Goal: Communication & Community: Participate in discussion

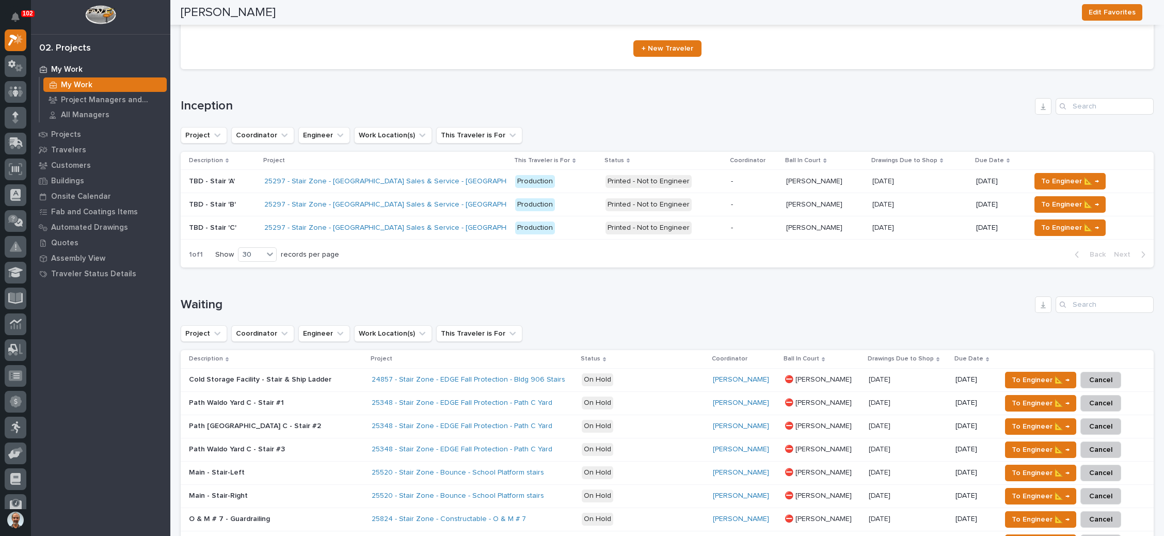
scroll to position [232, 0]
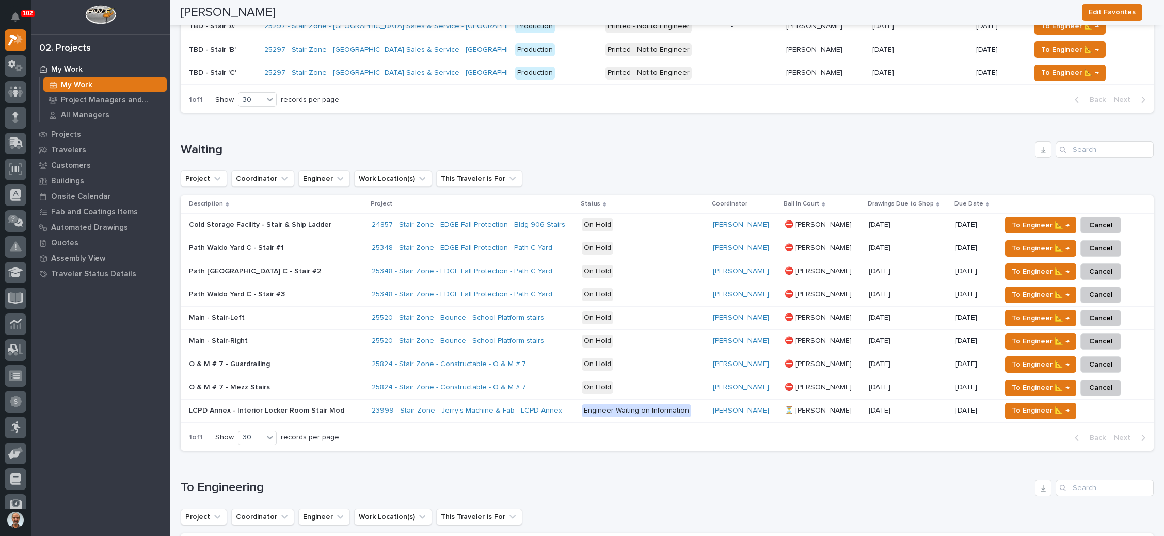
click at [320, 241] on div "Path [GEOGRAPHIC_DATA] C - Stair #1 [GEOGRAPHIC_DATA] C - Stair #1" at bounding box center [276, 248] width 175 height 17
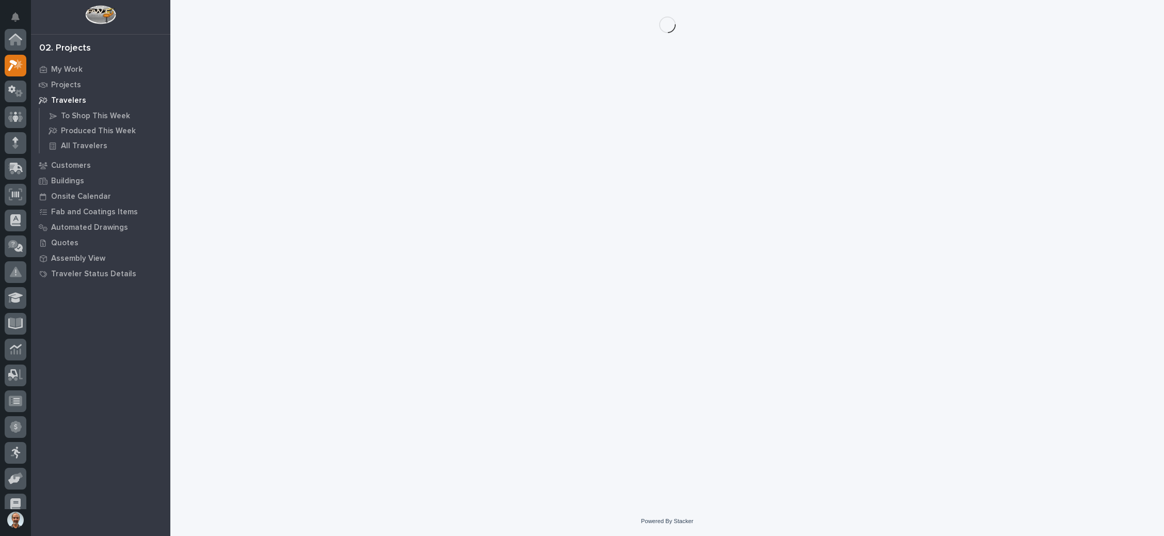
scroll to position [25, 0]
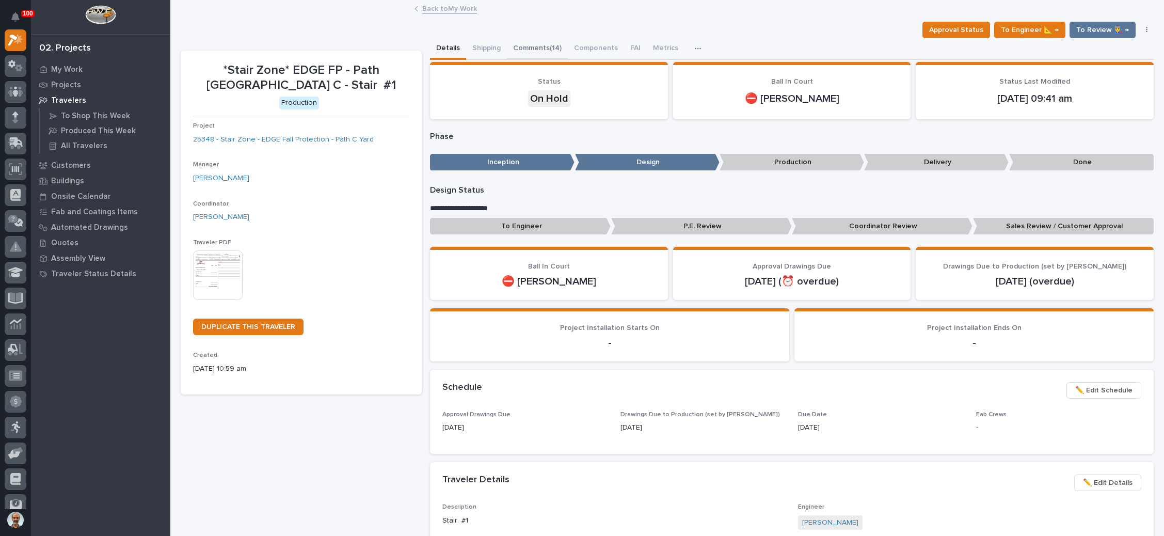
click at [542, 46] on button "Comments (14)" at bounding box center [537, 49] width 61 height 22
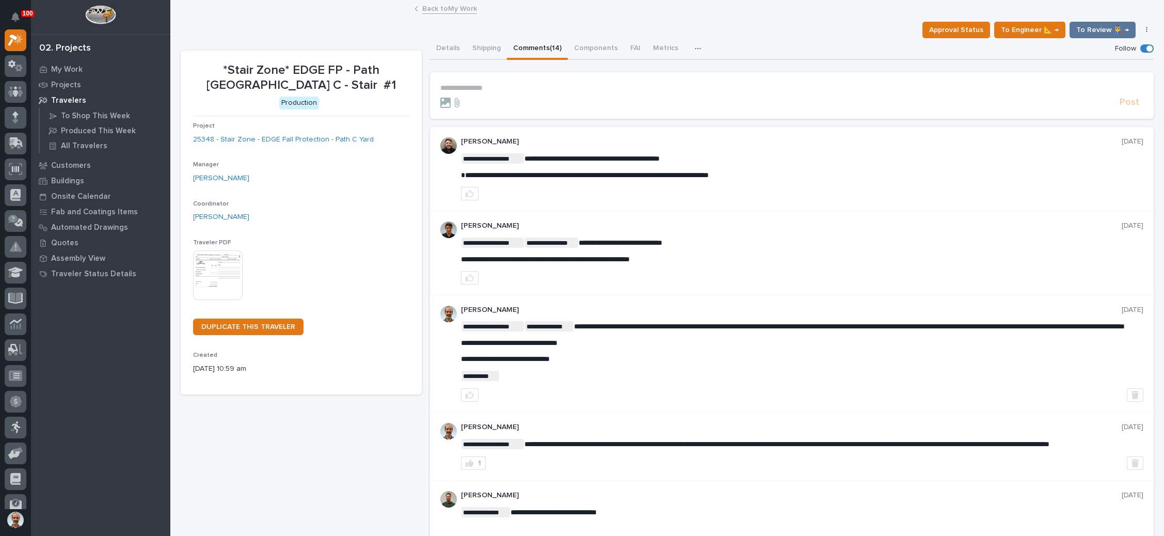
click at [480, 88] on p "**********" at bounding box center [791, 88] width 703 height 9
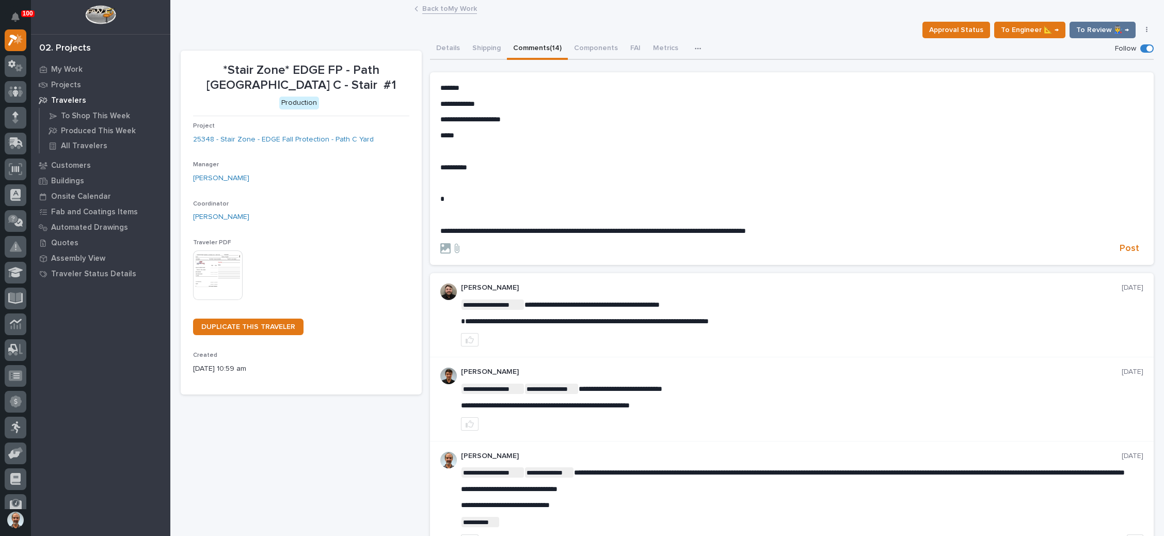
click at [462, 231] on span "**********" at bounding box center [593, 230] width 306 height 7
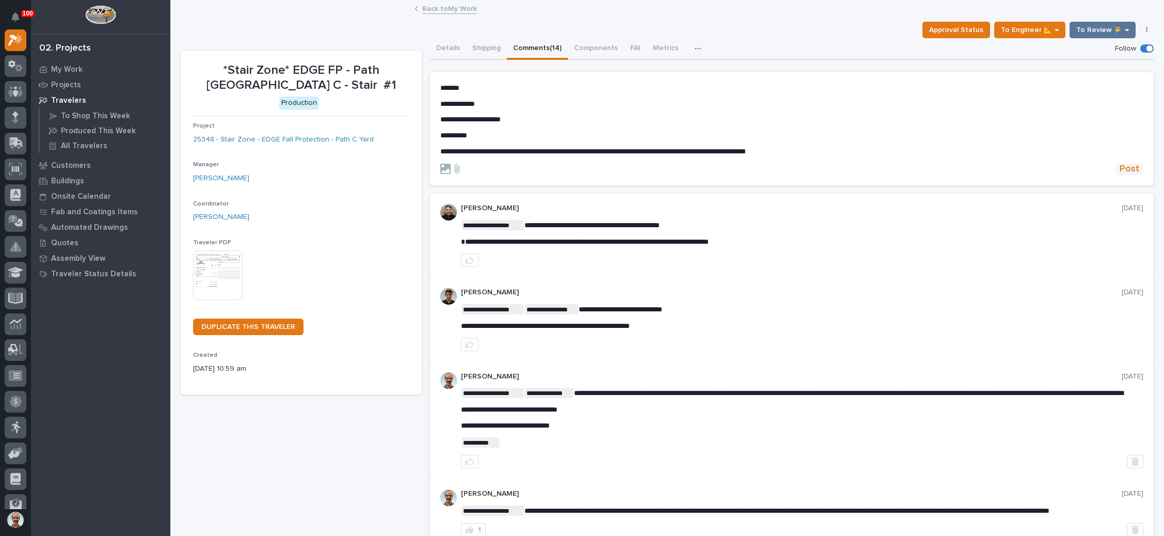
click at [1123, 168] on span "Post" at bounding box center [1130, 169] width 20 height 12
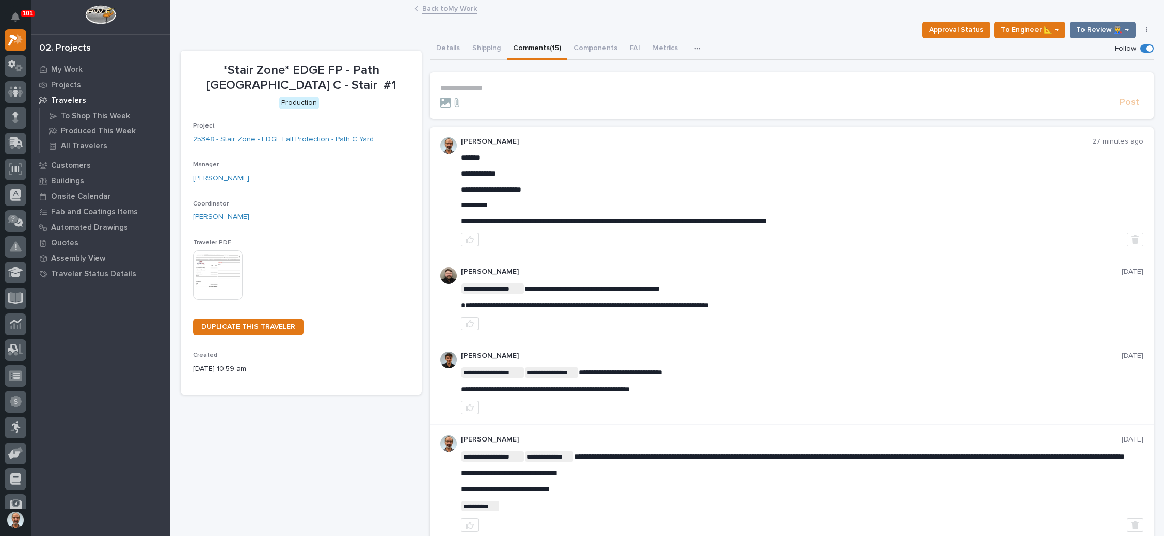
click at [453, 8] on link "Back to My Work" at bounding box center [449, 8] width 55 height 12
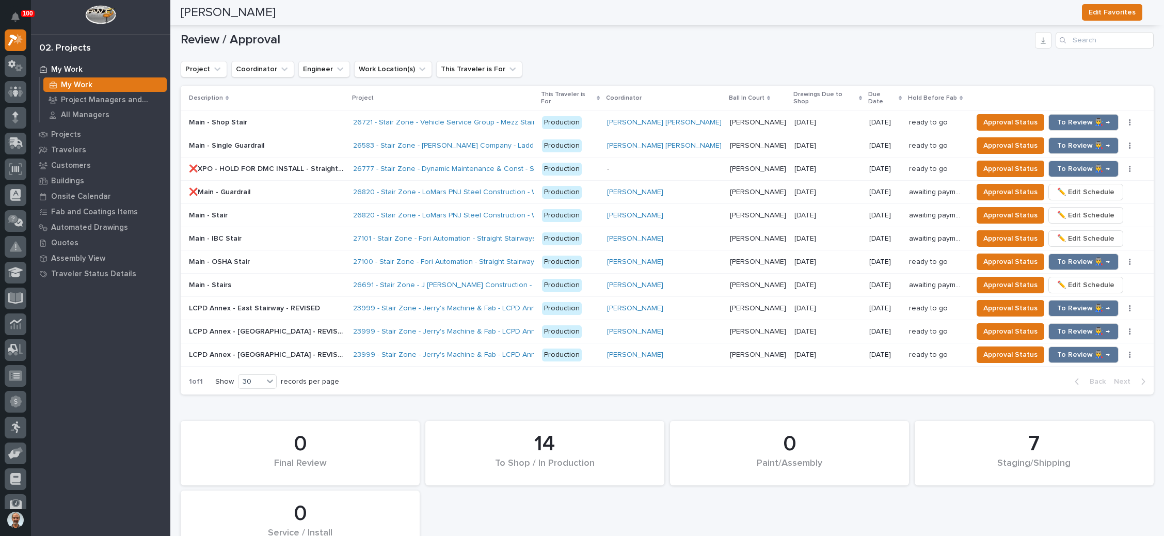
scroll to position [1084, 0]
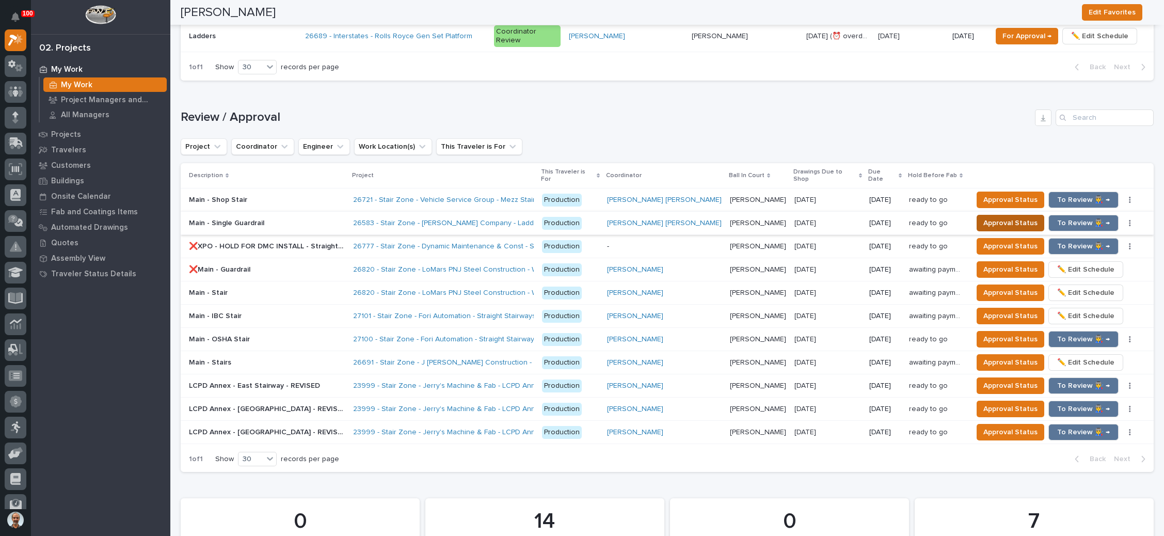
click at [986, 215] on button "Approval Status" at bounding box center [1011, 223] width 68 height 17
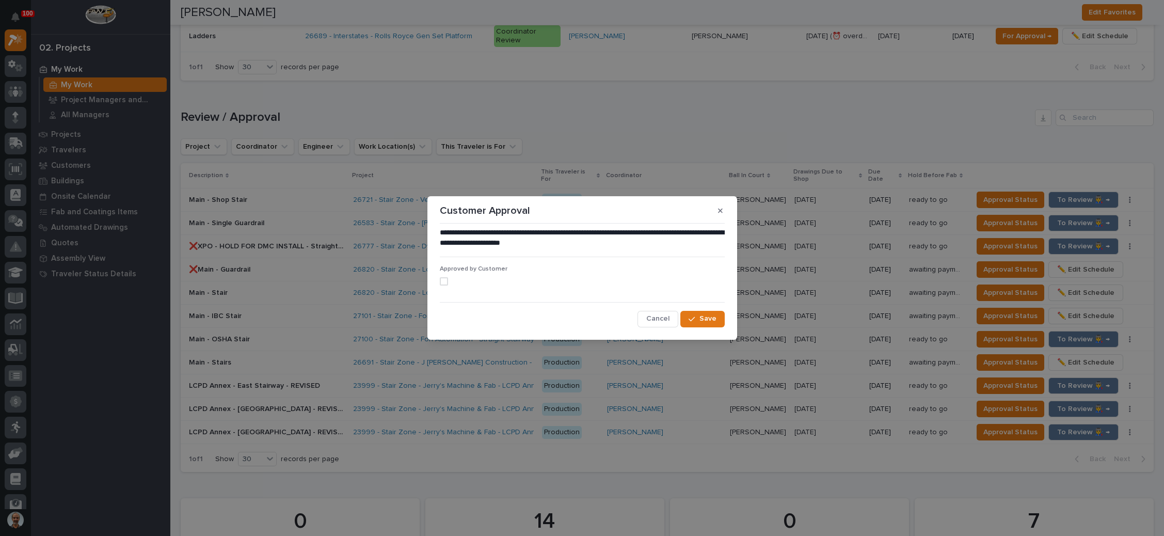
click at [446, 280] on span at bounding box center [444, 281] width 8 height 8
click at [707, 317] on span "Save" at bounding box center [708, 318] width 17 height 9
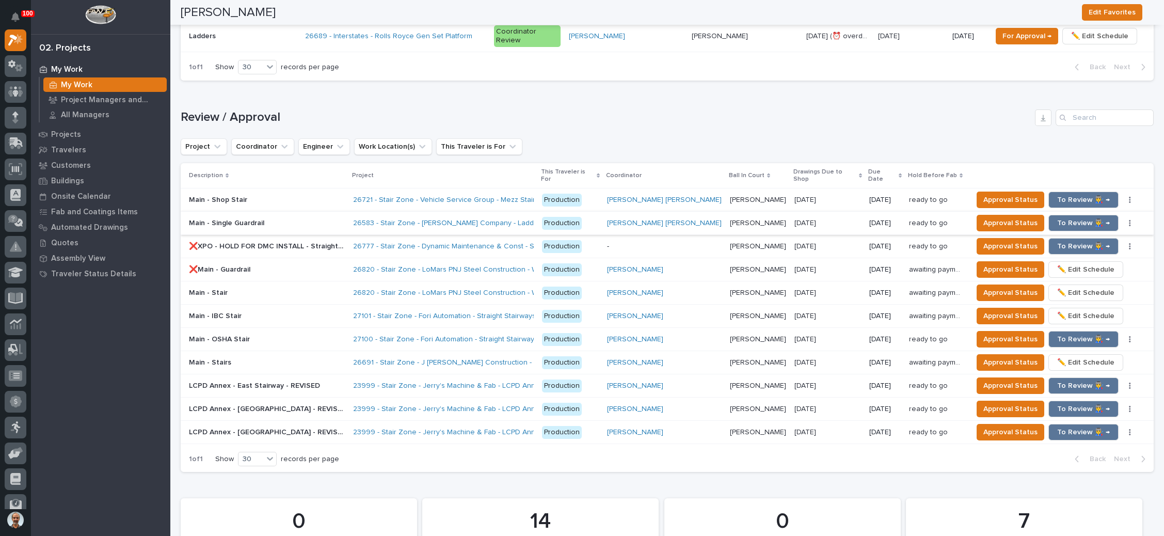
scroll to position [775, 0]
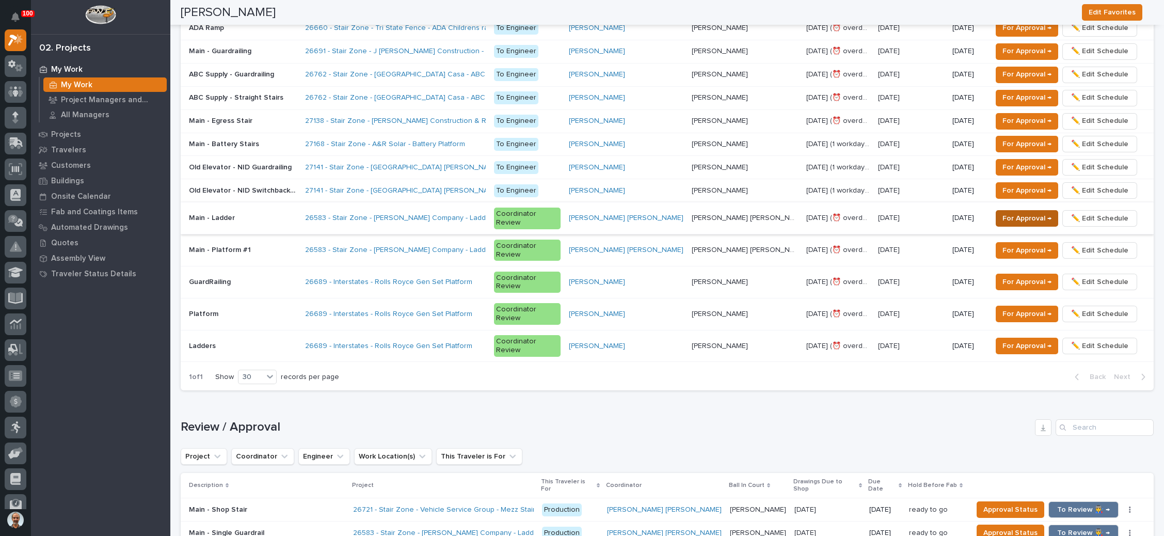
click at [1003, 212] on span "For Approval →" at bounding box center [1027, 218] width 49 height 12
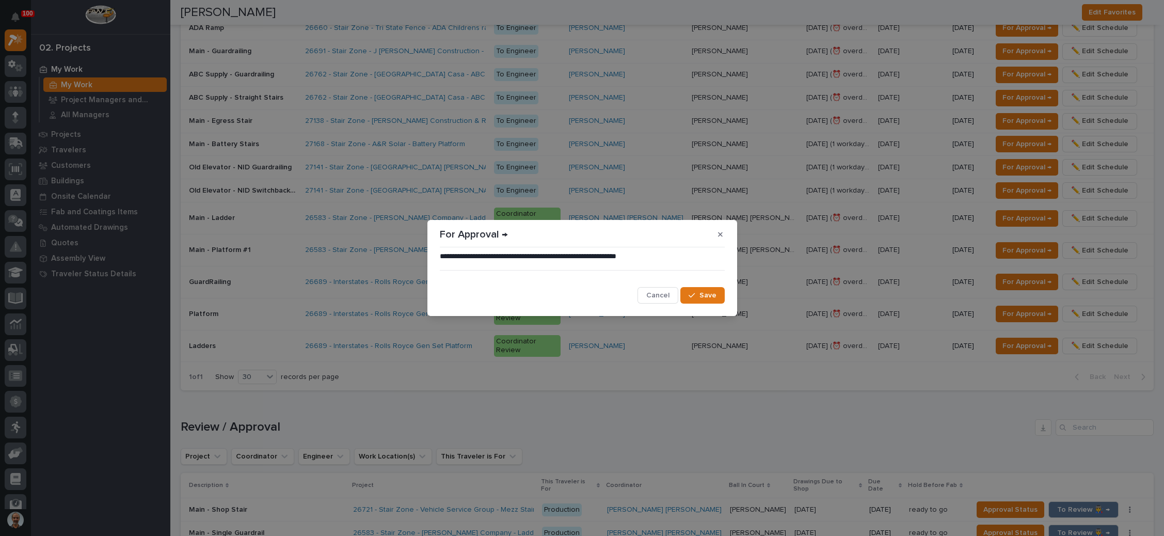
click at [699, 291] on button "Save" at bounding box center [703, 295] width 44 height 17
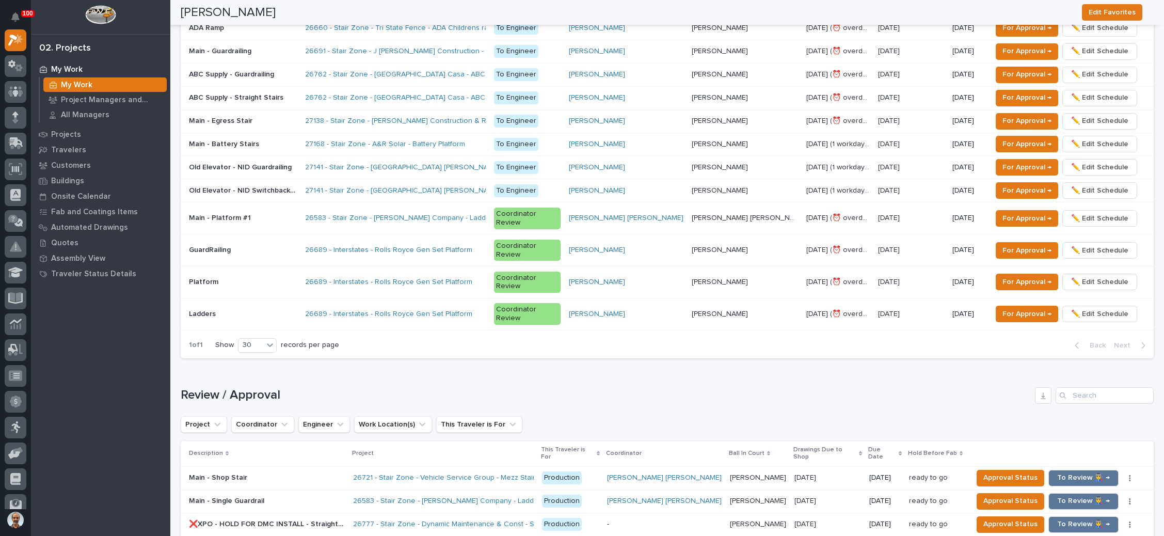
scroll to position [763, 0]
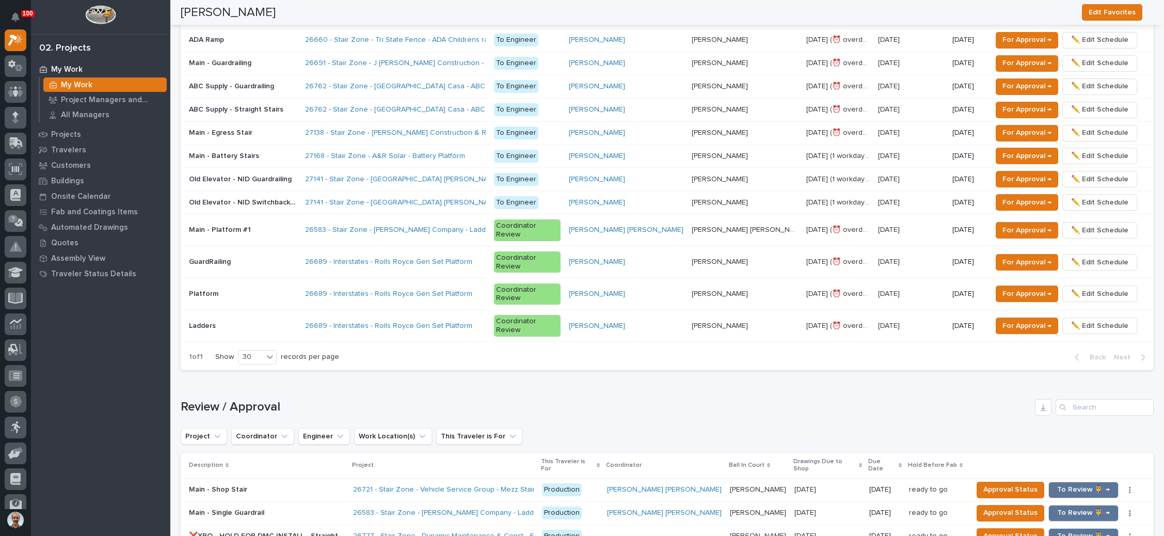
click at [1010, 214] on td "For Approval → ✏️ Edit Schedule" at bounding box center [1071, 230] width 166 height 32
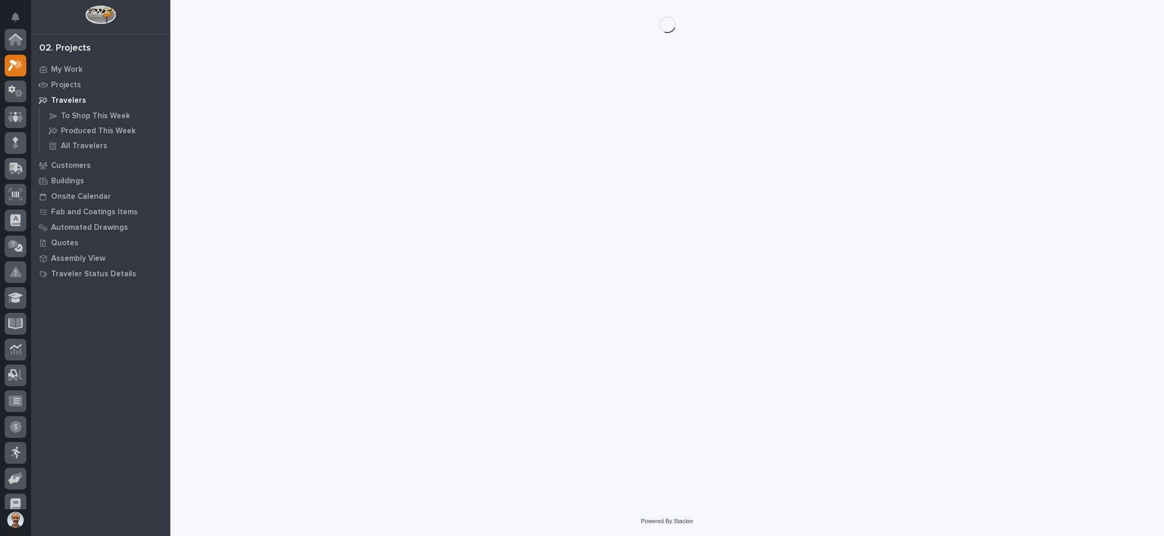
scroll to position [25, 0]
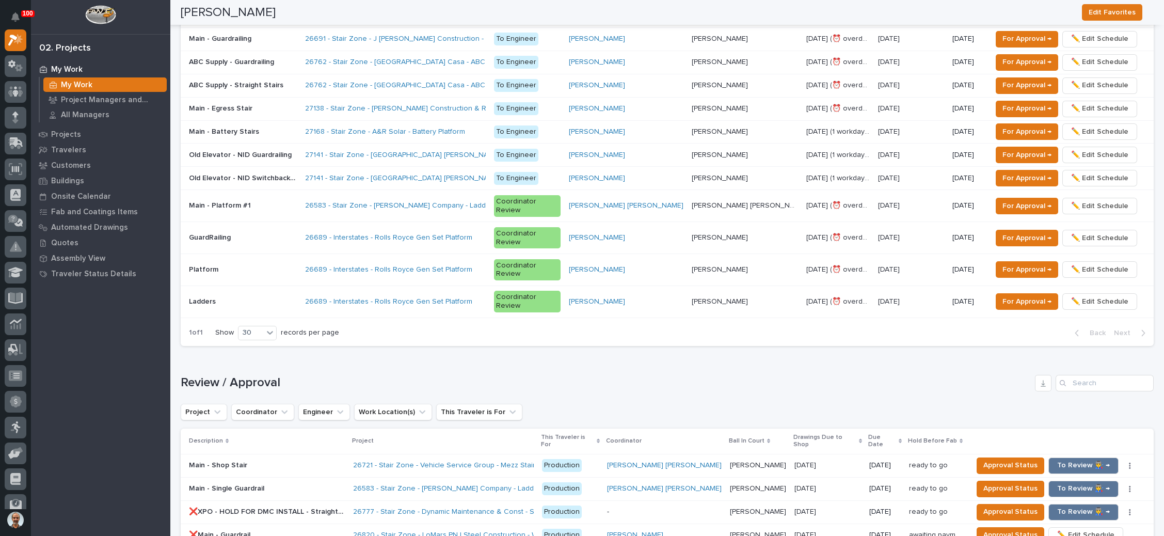
scroll to position [775, 0]
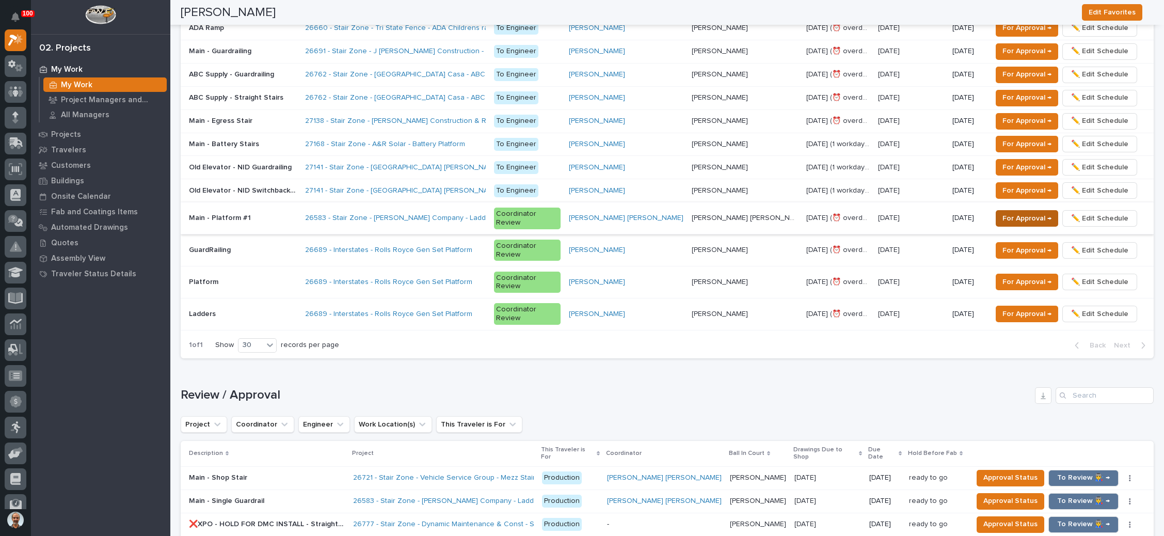
click at [1003, 212] on span "For Approval →" at bounding box center [1027, 218] width 49 height 12
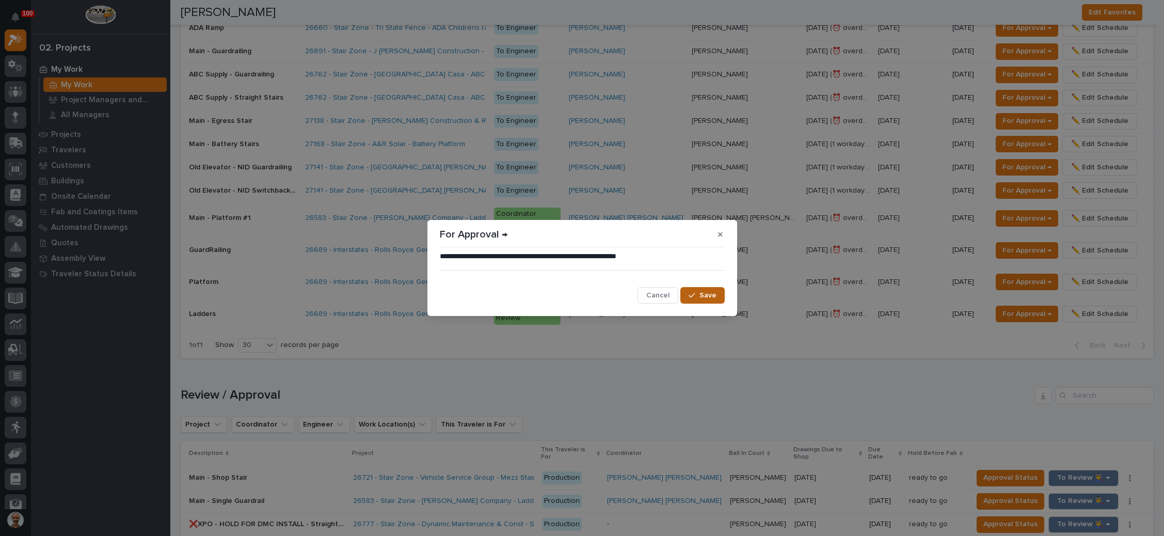
click at [701, 291] on span "Save" at bounding box center [708, 295] width 17 height 9
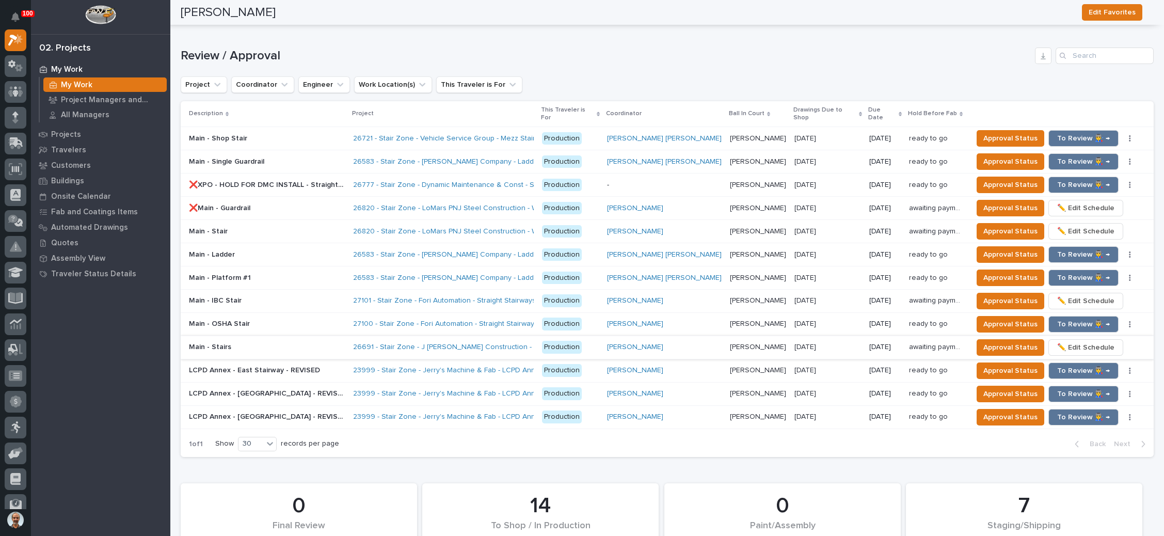
scroll to position [1084, 0]
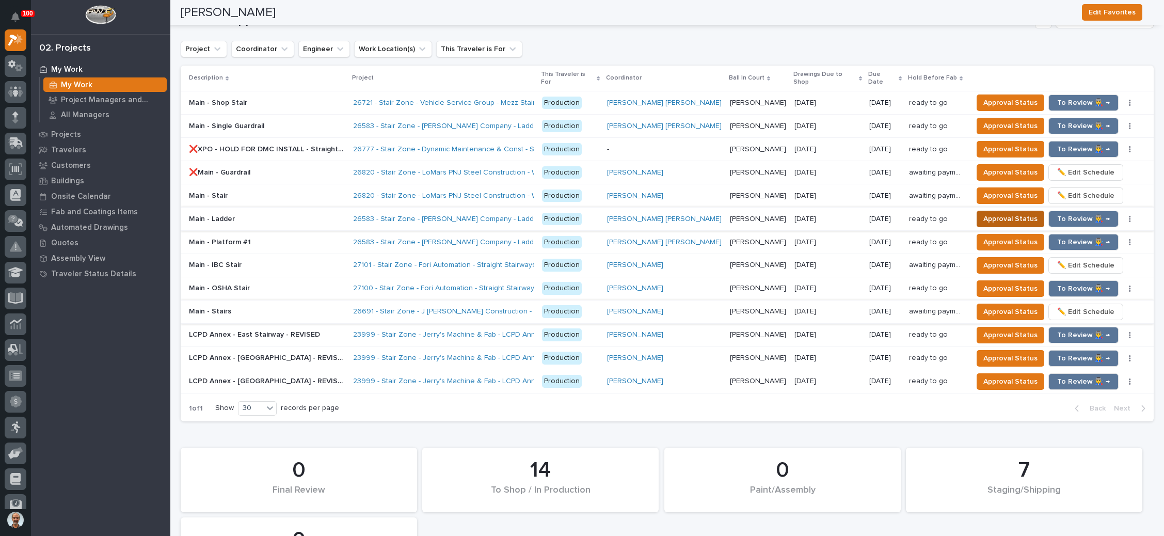
click at [991, 213] on span "Approval Status" at bounding box center [1011, 219] width 54 height 12
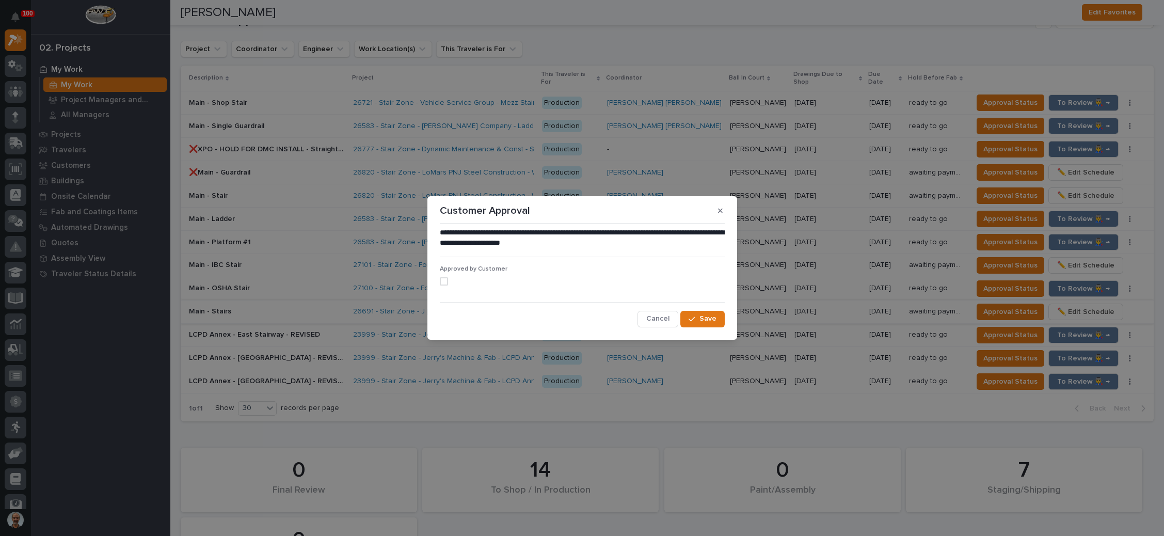
drag, startPoint x: 444, startPoint y: 281, endPoint x: 455, endPoint y: 283, distance: 11.5
click at [445, 280] on span at bounding box center [444, 281] width 8 height 8
click at [690, 313] on button "Save" at bounding box center [703, 319] width 44 height 17
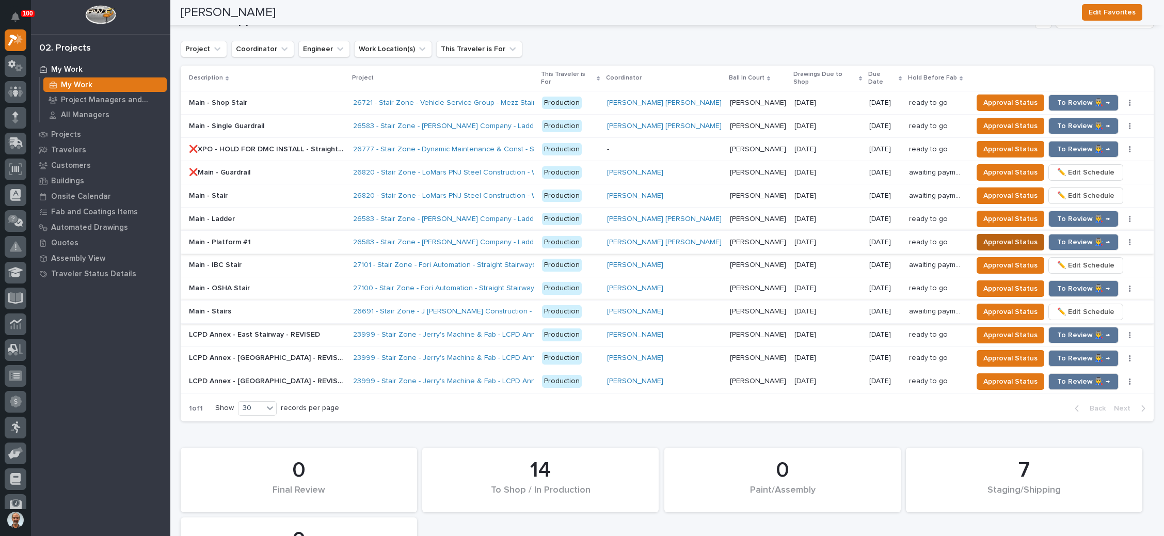
click at [989, 236] on span "Approval Status" at bounding box center [1011, 242] width 54 height 12
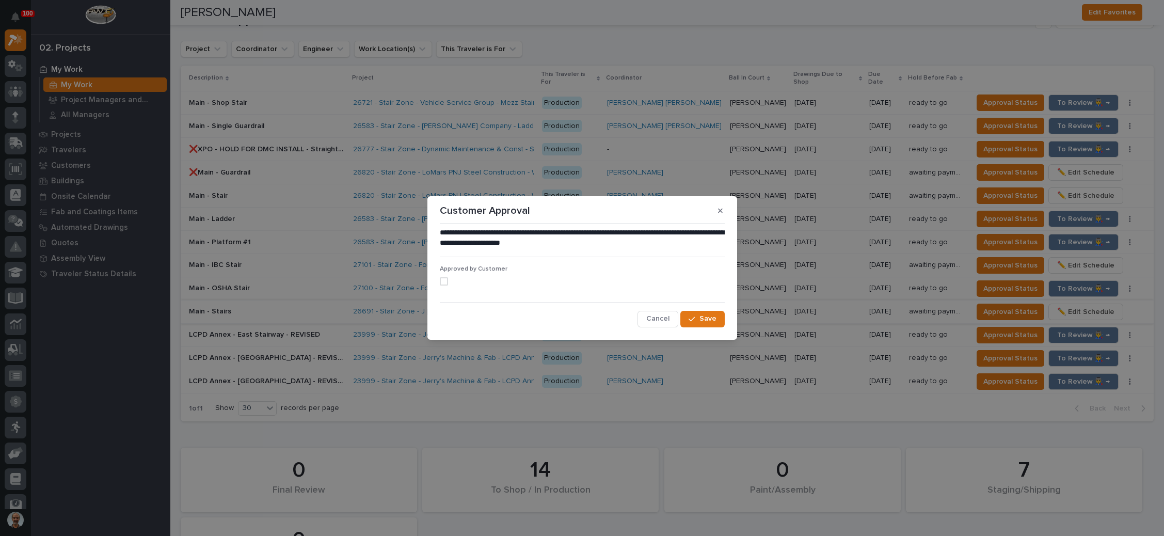
click at [443, 281] on span at bounding box center [444, 281] width 8 height 8
click at [690, 317] on icon "button" at bounding box center [692, 319] width 6 height 7
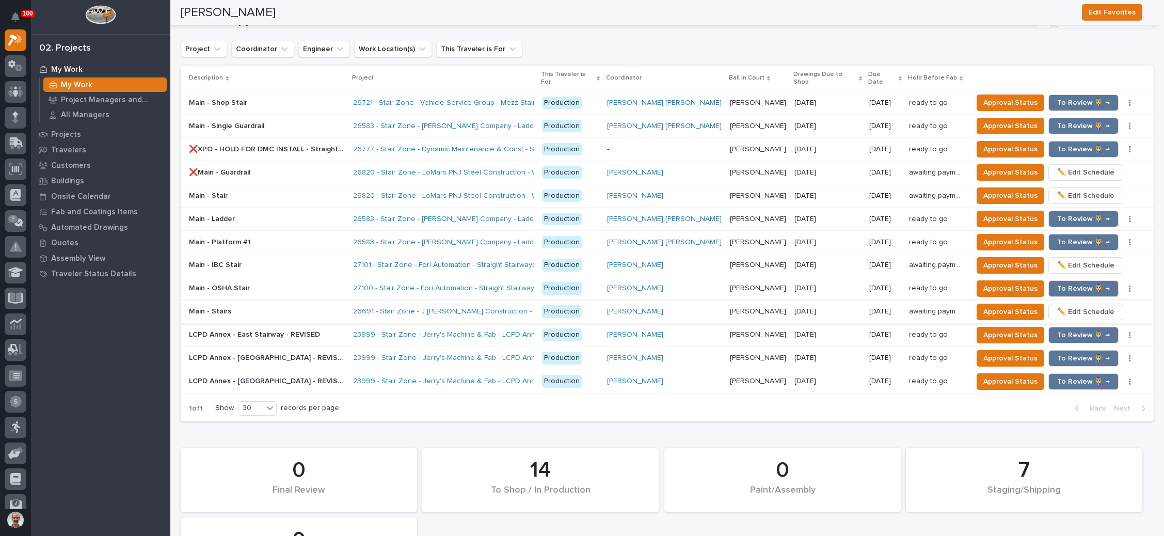
click at [340, 215] on p at bounding box center [267, 219] width 156 height 9
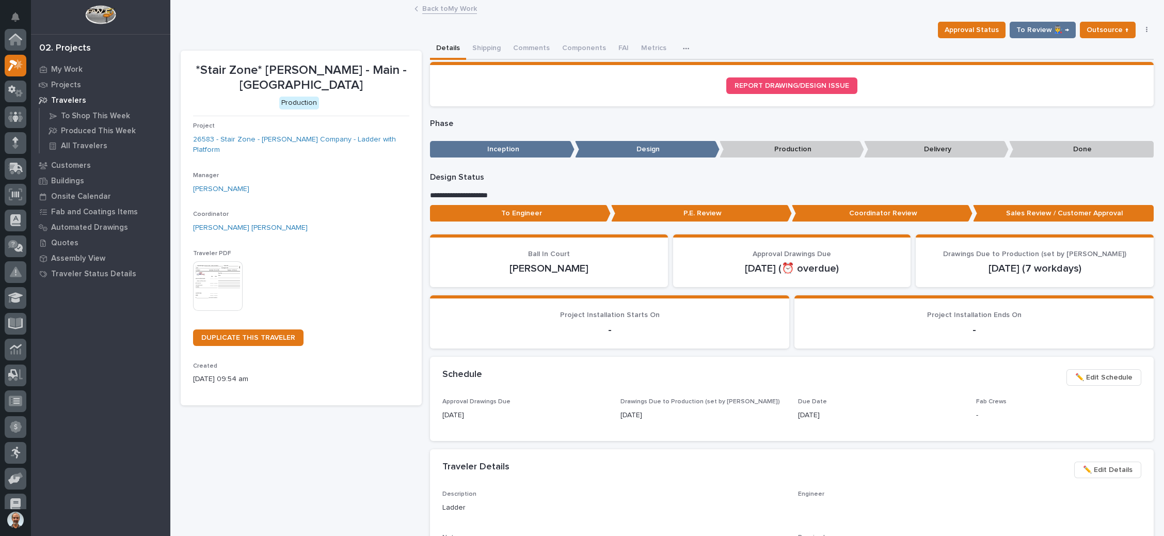
scroll to position [25, 0]
click at [525, 40] on button "Comments (3)" at bounding box center [535, 49] width 57 height 22
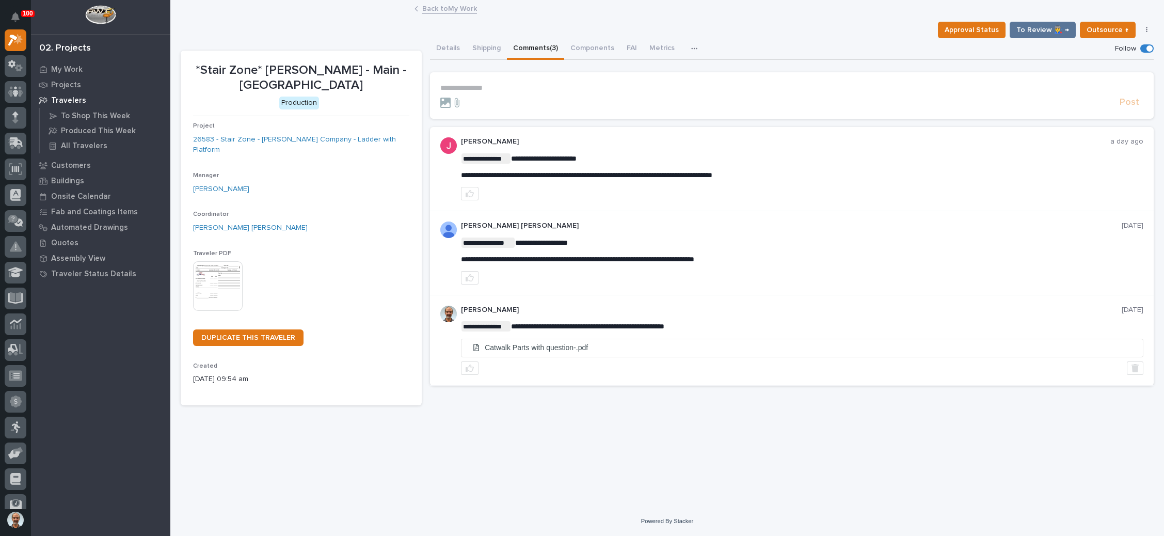
click at [474, 84] on p "**********" at bounding box center [791, 88] width 703 height 9
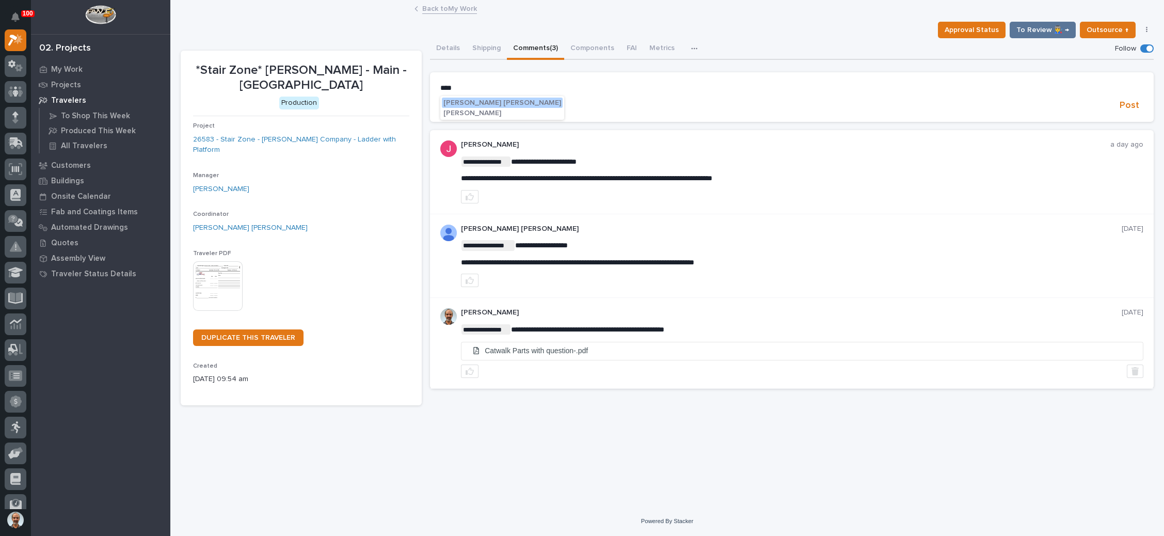
click at [472, 100] on span "[PERSON_NAME] [PERSON_NAME]" at bounding box center [503, 102] width 118 height 7
click at [509, 89] on p "**********" at bounding box center [791, 89] width 703 height 10
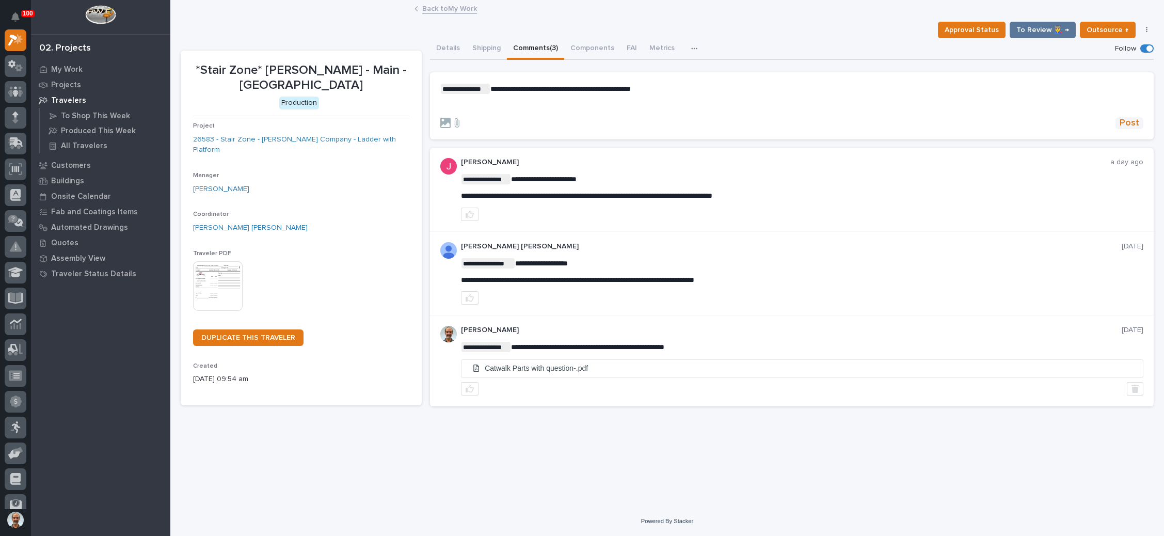
click at [1128, 120] on span "Post" at bounding box center [1130, 123] width 20 height 12
